Goal: Information Seeking & Learning: Learn about a topic

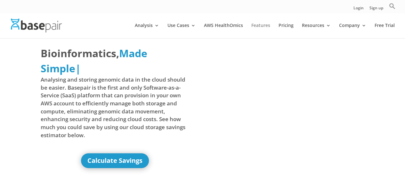
click at [262, 24] on link "Features" at bounding box center [261, 30] width 19 height 15
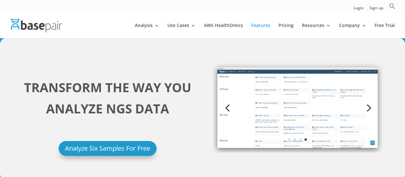
click at [288, 111] on img at bounding box center [297, 107] width 171 height 90
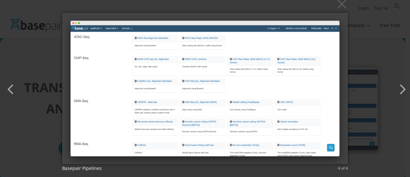
click at [343, 8] on button "×" at bounding box center [207, 4] width 286 height 14
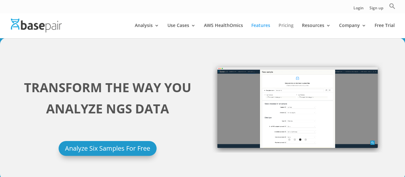
click at [290, 25] on link "Pricing" at bounding box center [286, 30] width 15 height 15
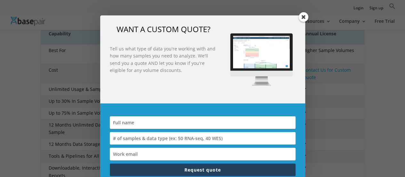
scroll to position [128, 0]
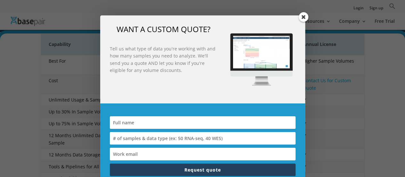
drag, startPoint x: 306, startPoint y: 17, endPoint x: 262, endPoint y: 21, distance: 44.5
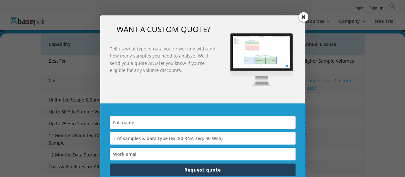
click at [306, 17] on span at bounding box center [304, 17] width 10 height 10
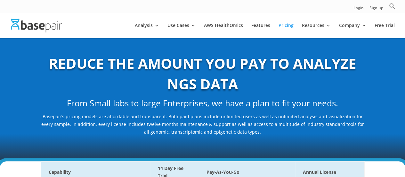
scroll to position [0, 0]
